Goal: Task Accomplishment & Management: Use online tool/utility

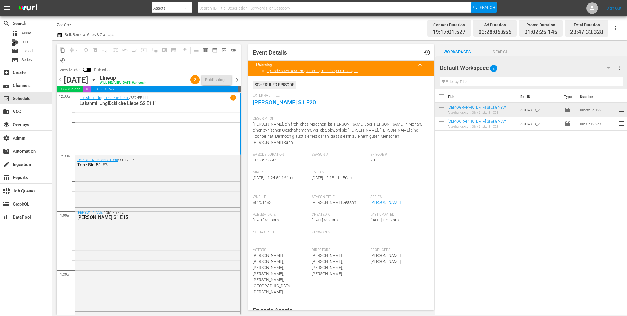
scroll to position [2627, 0]
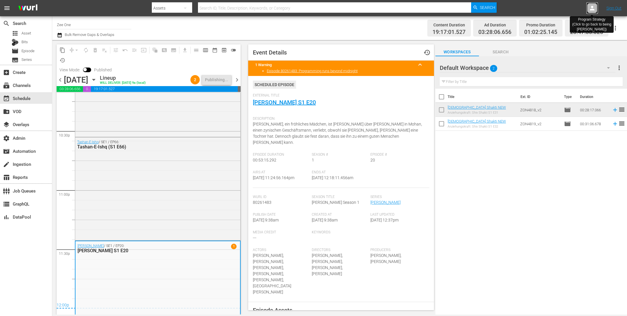
click at [591, 8] on icon at bounding box center [592, 8] width 7 height 7
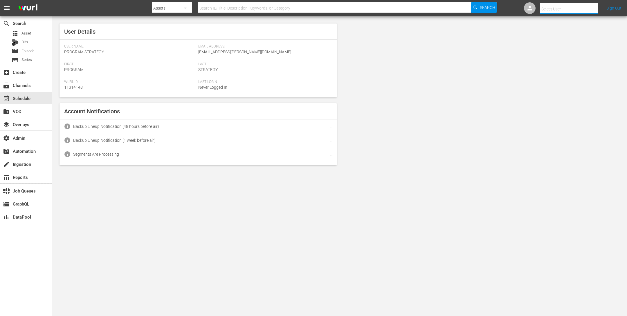
click at [575, 6] on input "text" at bounding box center [577, 9] width 74 height 14
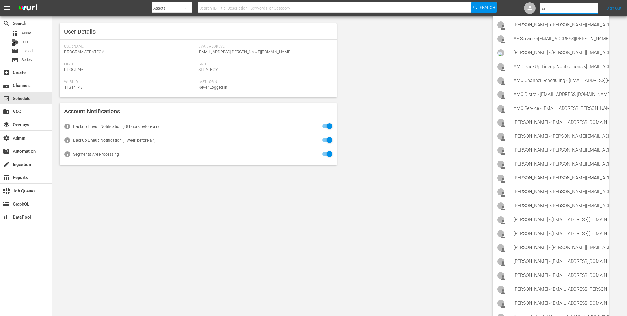
type input "ALL"
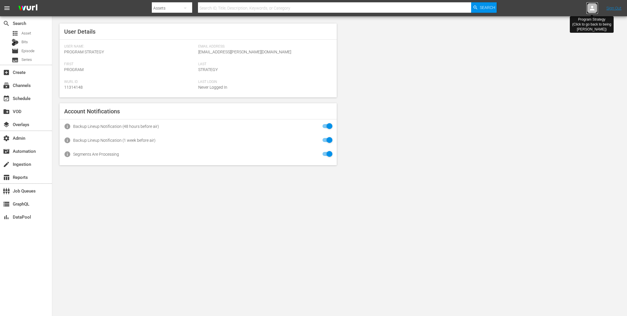
click at [595, 11] on icon at bounding box center [592, 8] width 7 height 7
click at [575, 11] on input "text" at bounding box center [577, 9] width 74 height 14
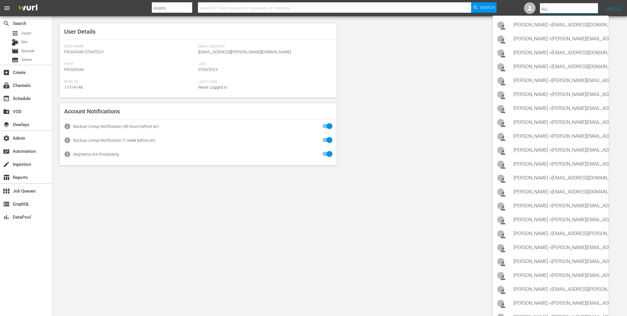
type input "ALLB"
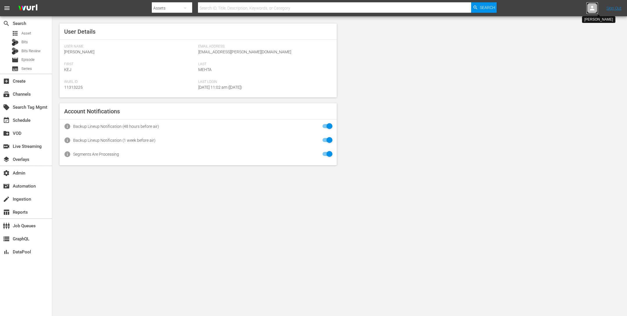
click at [588, 6] on div at bounding box center [592, 8] width 12 height 12
click at [574, 7] on input "text" at bounding box center [577, 9] width 74 height 14
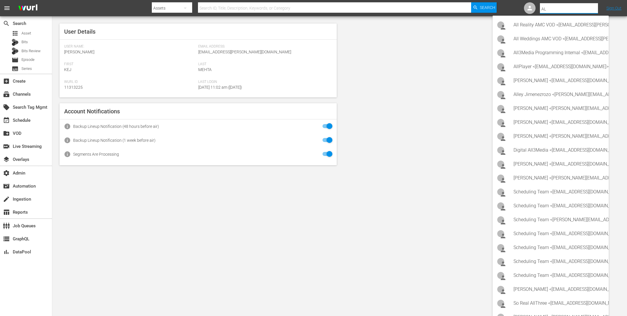
type input "A"
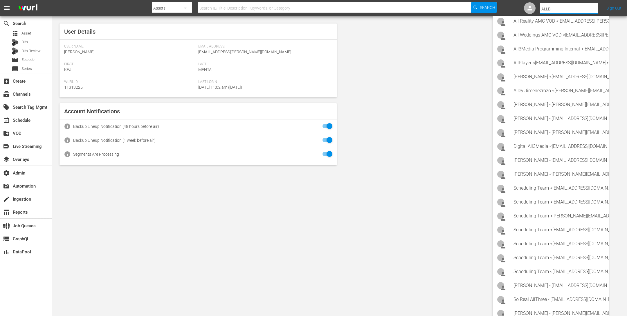
drag, startPoint x: 561, startPoint y: 8, endPoint x: 476, endPoint y: 4, distance: 85.4
click at [476, 4] on nav "menu Search By Assets Search ID, Title, Description, Keywords, or Category Sear…" at bounding box center [313, 8] width 627 height 16
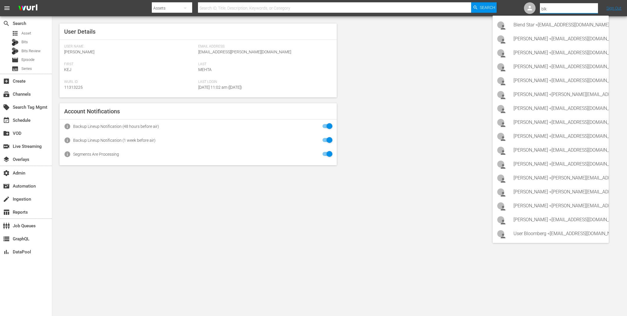
drag, startPoint x: 557, startPoint y: 5, endPoint x: 589, endPoint y: 29, distance: 40.1
click at [589, 29] on body "menu Search By Assets Search ID, Title, Description, Keywords, or Category Sear…" at bounding box center [313, 158] width 627 height 316
type input "a"
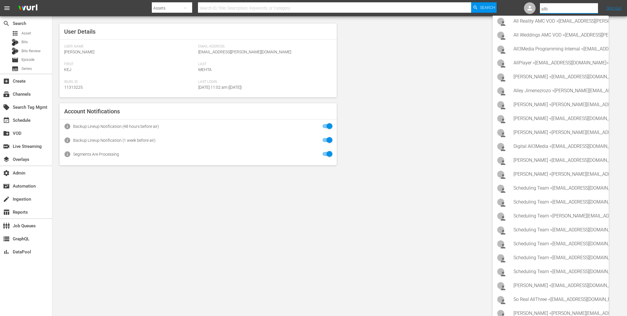
type input "allb"
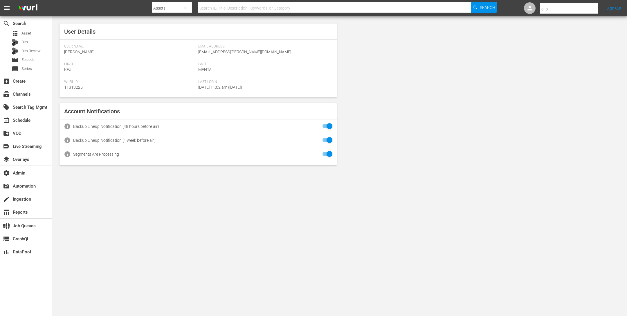
scroll to position [0, 0]
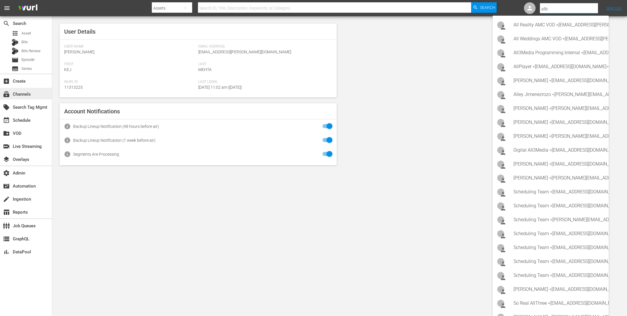
click at [22, 96] on div "subscriptions Channels" at bounding box center [16, 93] width 33 height 5
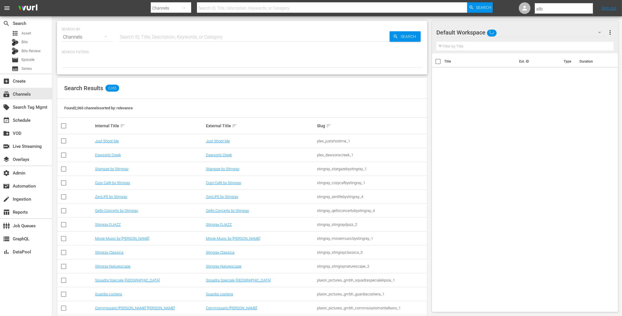
click at [136, 39] on input "text" at bounding box center [253, 37] width 271 height 14
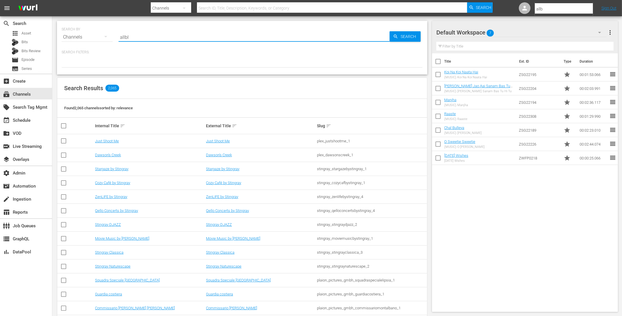
type input "allblk"
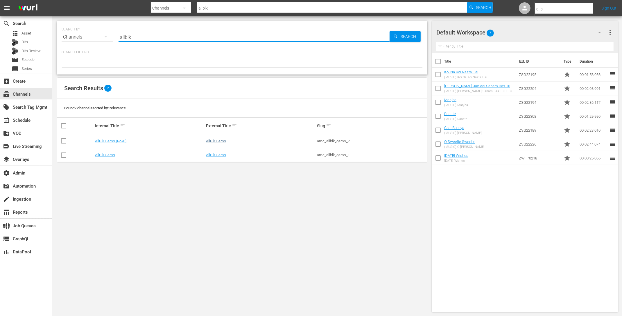
type input "allblk"
click at [217, 143] on link "AllBlk Gems" at bounding box center [216, 141] width 20 height 4
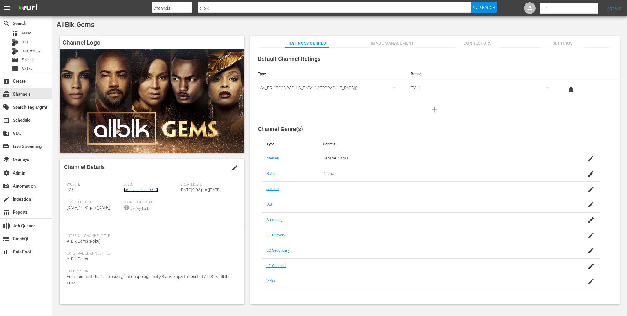
click at [145, 190] on link "amc_allblk_gems_2" at bounding box center [141, 190] width 35 height 5
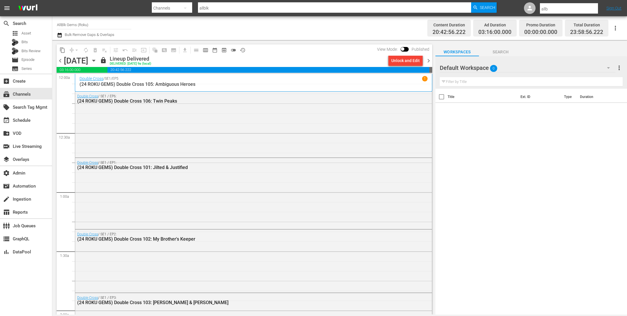
click at [61, 34] on icon "button" at bounding box center [59, 35] width 4 height 5
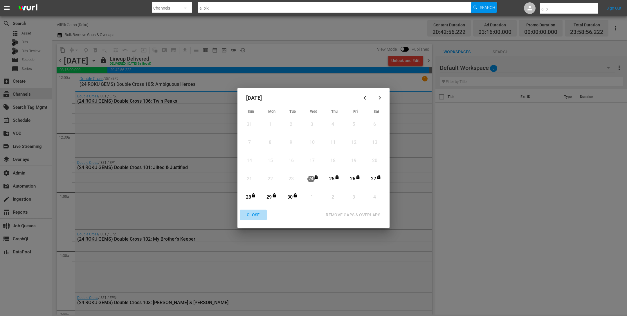
click at [248, 212] on div "CLOSE" at bounding box center [253, 215] width 22 height 7
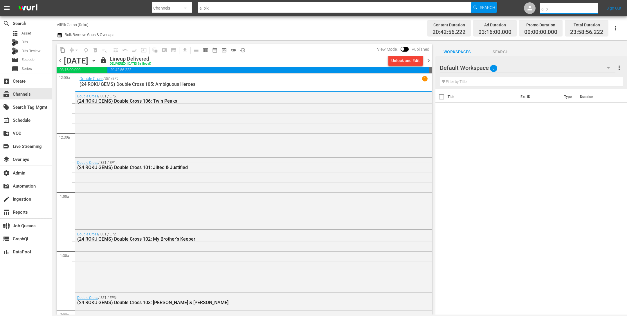
drag, startPoint x: 547, startPoint y: 10, endPoint x: 551, endPoint y: 10, distance: 4.1
click at [554, 10] on input "allb" at bounding box center [577, 9] width 74 height 14
drag, startPoint x: 552, startPoint y: 10, endPoint x: 522, endPoint y: 5, distance: 30.3
click at [522, 5] on nav "menu Search By Channels Search ID, Title, Description, Keywords, or Category al…" at bounding box center [313, 8] width 627 height 16
type input "g"
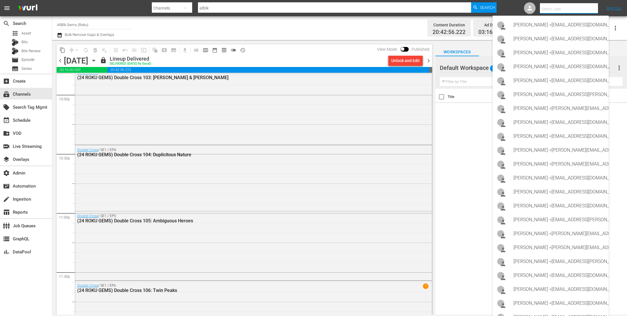
scroll to position [2617, 0]
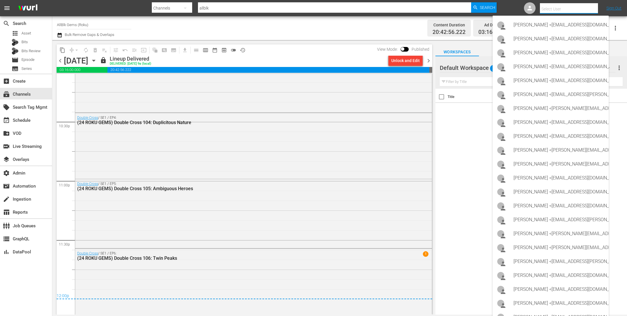
click at [63, 62] on span "chevron_left" at bounding box center [60, 60] width 7 height 7
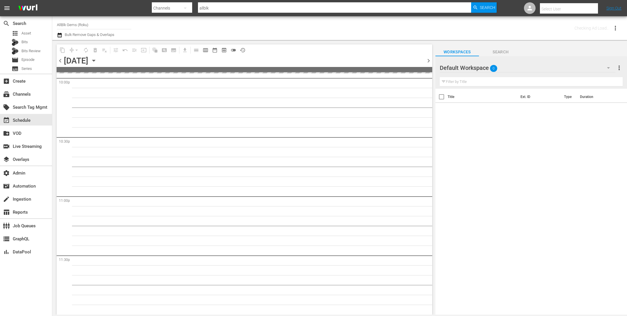
click at [63, 62] on span "chevron_left" at bounding box center [60, 60] width 7 height 7
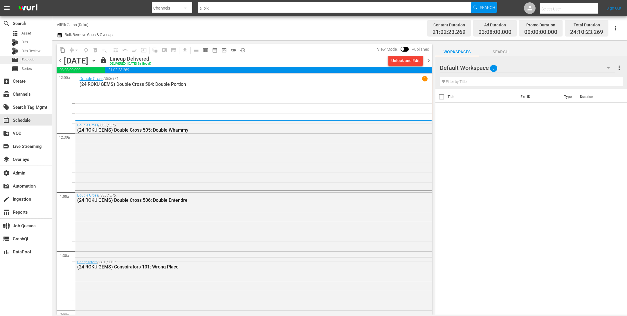
click at [37, 59] on div "movie Episode" at bounding box center [26, 60] width 52 height 8
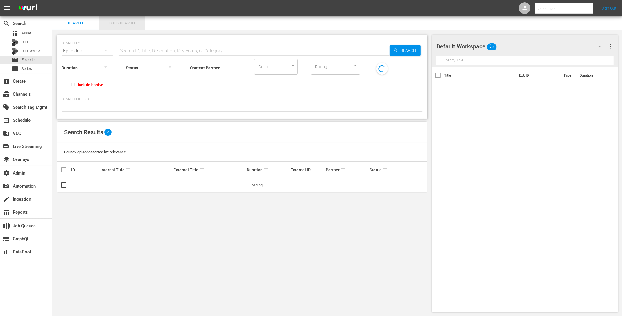
click at [123, 21] on span "Bulk Search" at bounding box center [121, 23] width 39 height 7
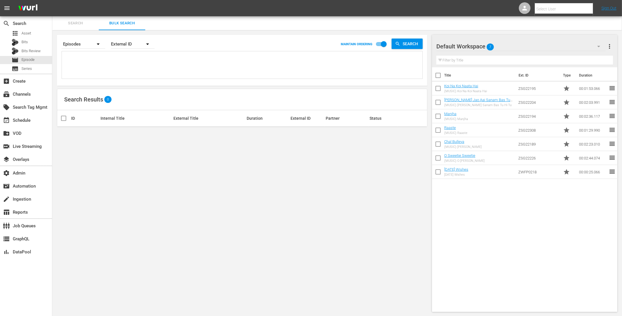
click at [92, 63] on textarea at bounding box center [242, 66] width 359 height 26
paste textarea "AMCNVR0000054983 AMCNVR0000054984 AMCNVR0000054987 AMCNVR0000054988 AMCNVR00000…"
type textarea "AMCNVR0000054983 AMCNVR0000054984 AMCNVR0000054987 AMCNVR0000054988 AMCNVR00000…"
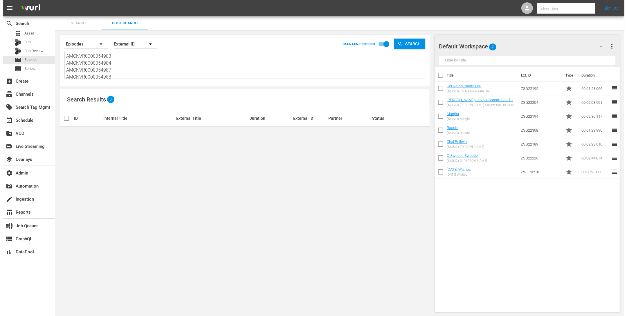
scroll to position [0, 0]
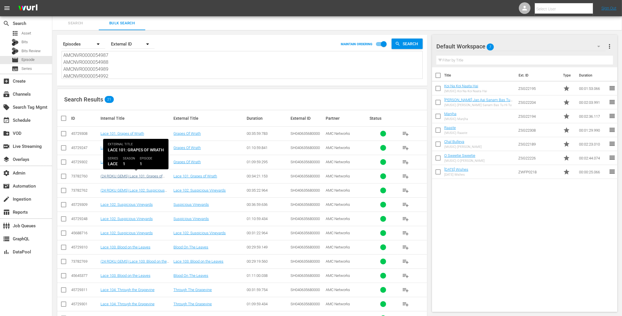
type textarea "AMCNVR0000054983 AMCNVR0000054984 AMCNVR0000054987 AMCNVR0000054988 AMCNVR00000…"
click at [140, 175] on link "(24 ROKU GEMS) Lace 101: Grapes of [GEOGRAPHIC_DATA]" at bounding box center [131, 178] width 62 height 9
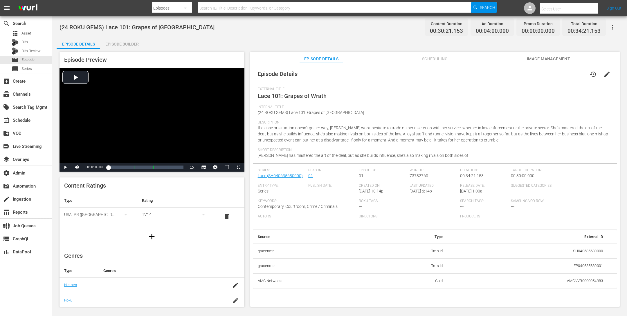
click at [128, 42] on div "Episode Builder" at bounding box center [122, 44] width 44 height 14
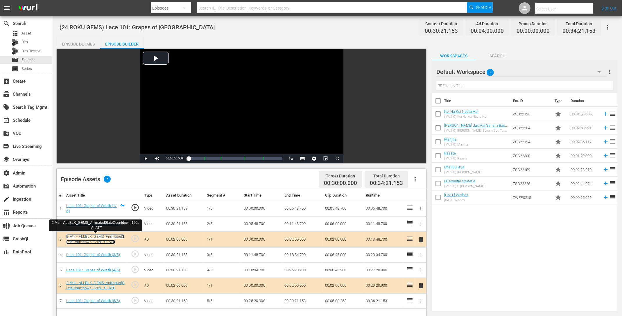
click at [106, 236] on link "2 Min - ALLBLK_GEMS_AnimatedSlateCountdown-120s - SLATE" at bounding box center [95, 240] width 58 height 10
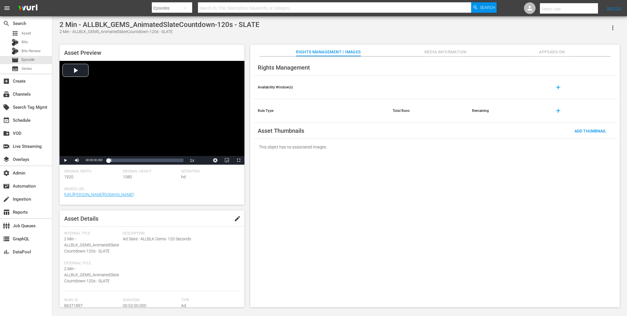
click at [611, 28] on icon "button" at bounding box center [612, 27] width 7 height 7
click at [597, 28] on div "Add To Workspace" at bounding box center [587, 30] width 56 height 14
click at [44, 31] on div "apps Asset" at bounding box center [26, 33] width 52 height 8
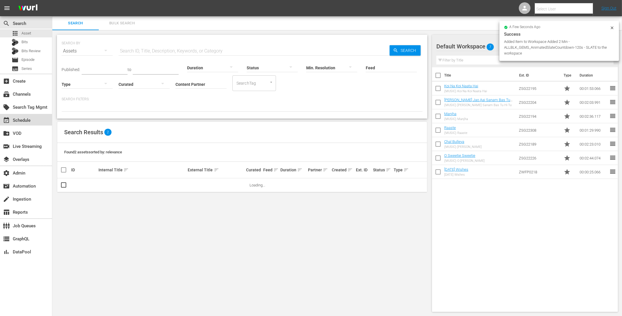
click at [28, 120] on div "event_available Schedule" at bounding box center [16, 119] width 33 height 5
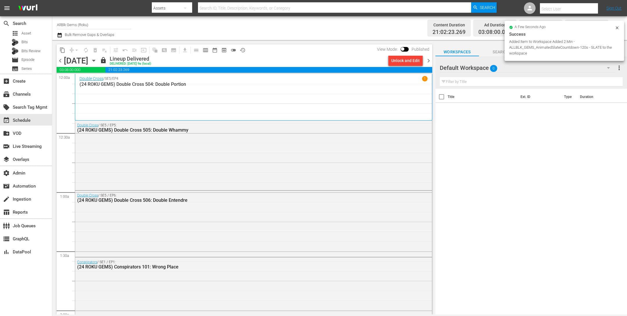
click at [617, 26] on icon at bounding box center [617, 28] width 5 height 5
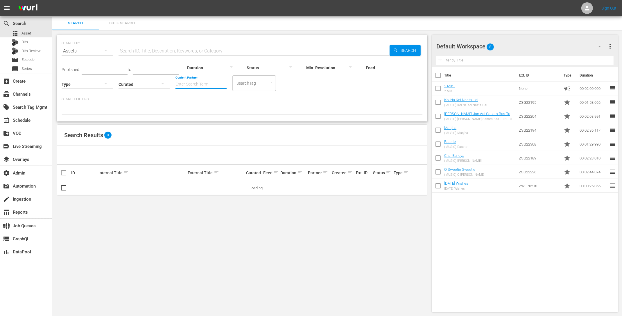
click at [196, 84] on input "Content Partner" at bounding box center [200, 84] width 51 height 21
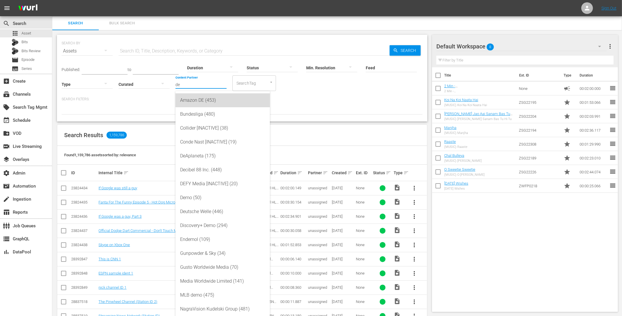
click at [197, 99] on div "Amazon DE (453)" at bounding box center [222, 100] width 85 height 14
type input "Amazon DE (453)"
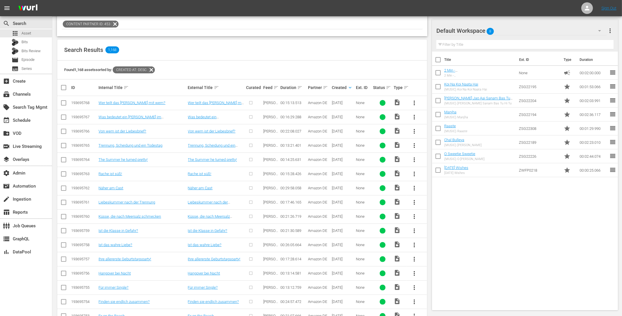
scroll to position [81, 0]
